Goal: Check status

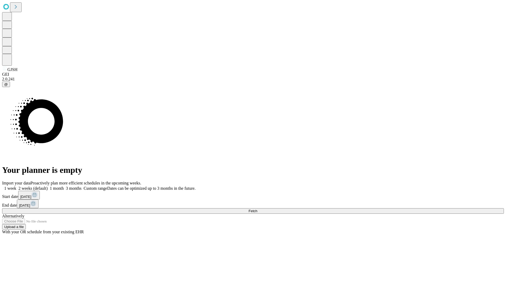
click at [257, 209] on span "Fetch" at bounding box center [253, 211] width 9 height 4
